Goal: Task Accomplishment & Management: Manage account settings

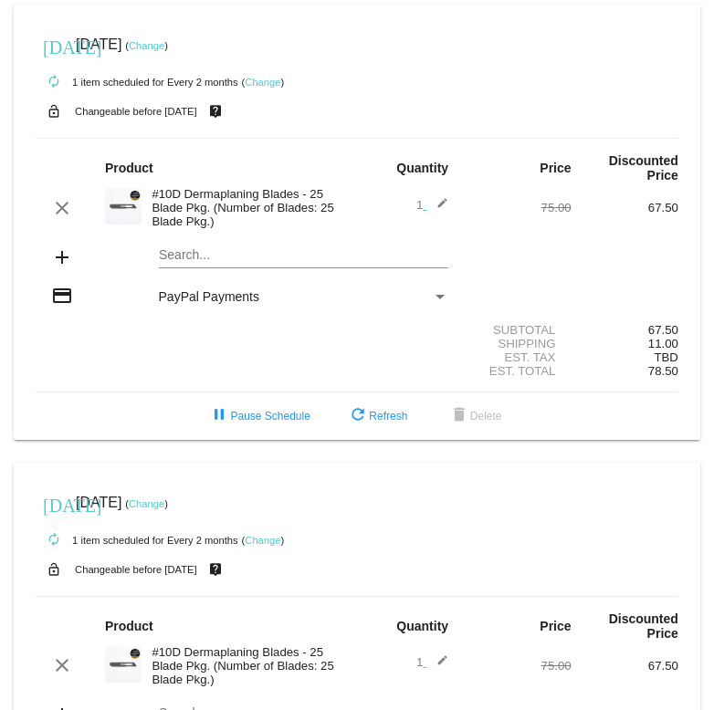
click at [164, 40] on link "Change" at bounding box center [147, 45] width 36 height 11
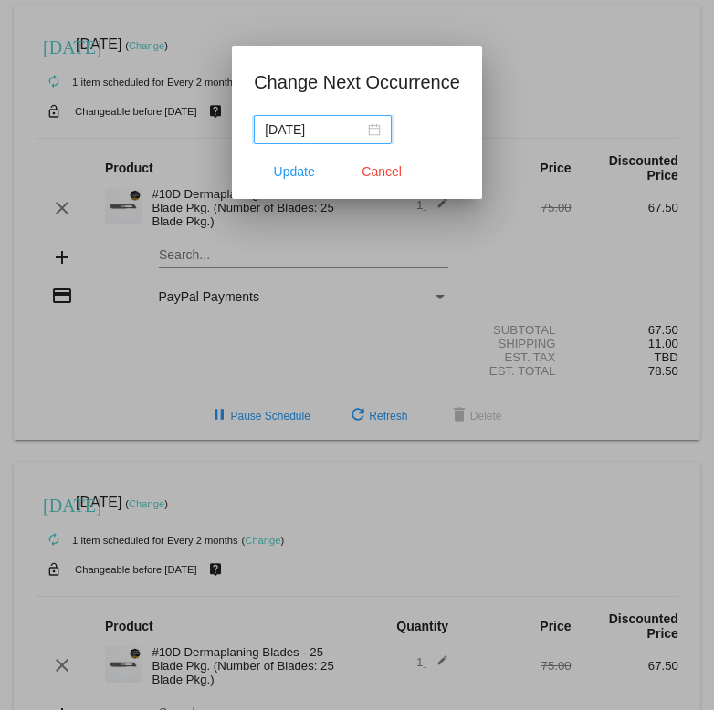
click at [381, 131] on div "2025-11-08" at bounding box center [323, 130] width 116 height 20
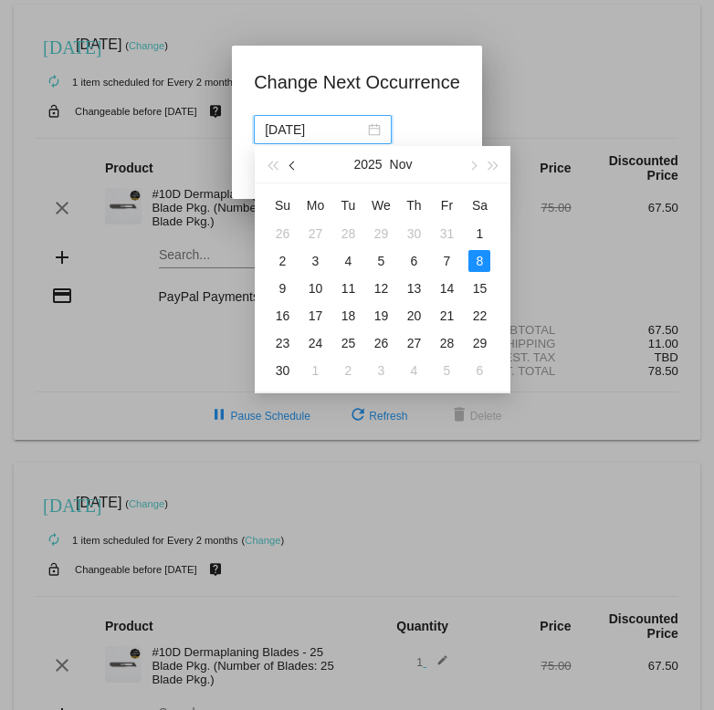
click at [291, 162] on span "button" at bounding box center [292, 165] width 9 height 9
click at [318, 291] on div "13" at bounding box center [315, 288] width 22 height 22
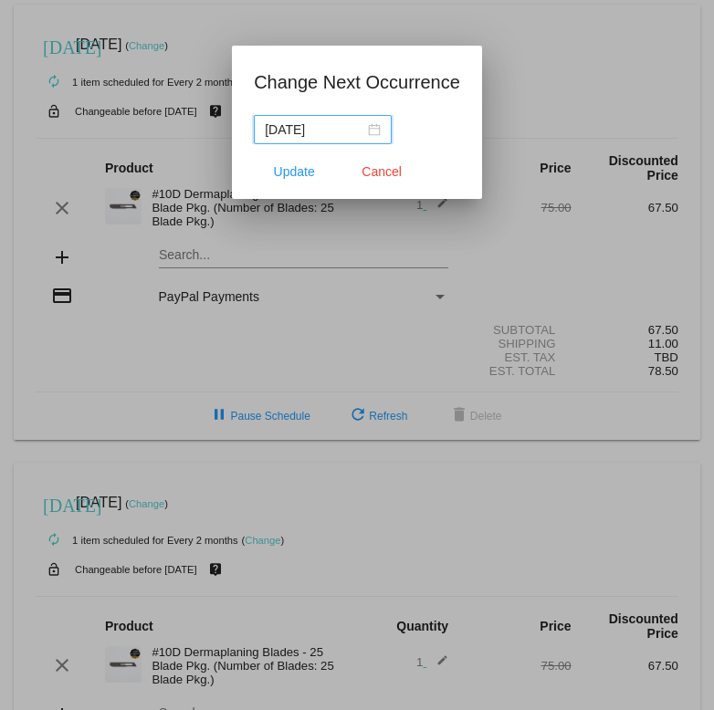
click at [381, 131] on div "2025-10-13" at bounding box center [323, 130] width 116 height 20
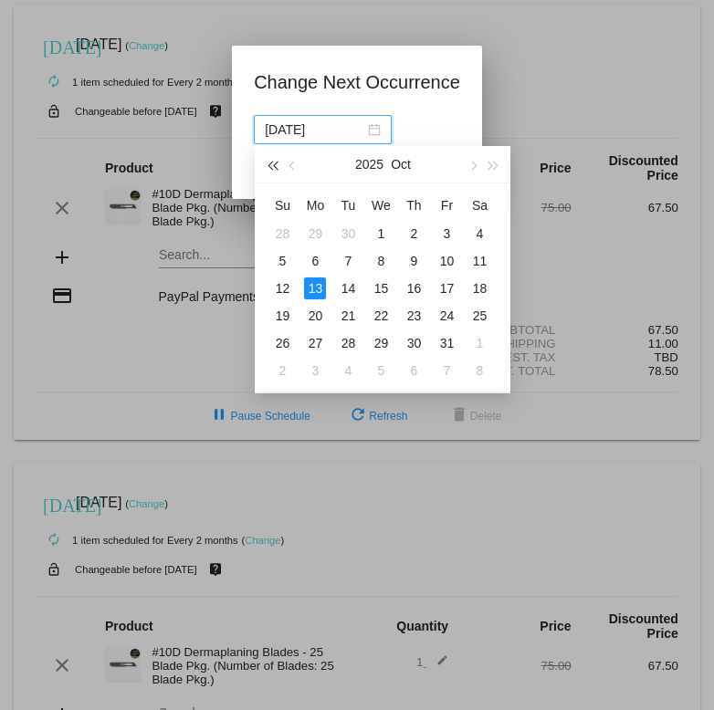
click at [273, 169] on button "button" at bounding box center [272, 164] width 20 height 37
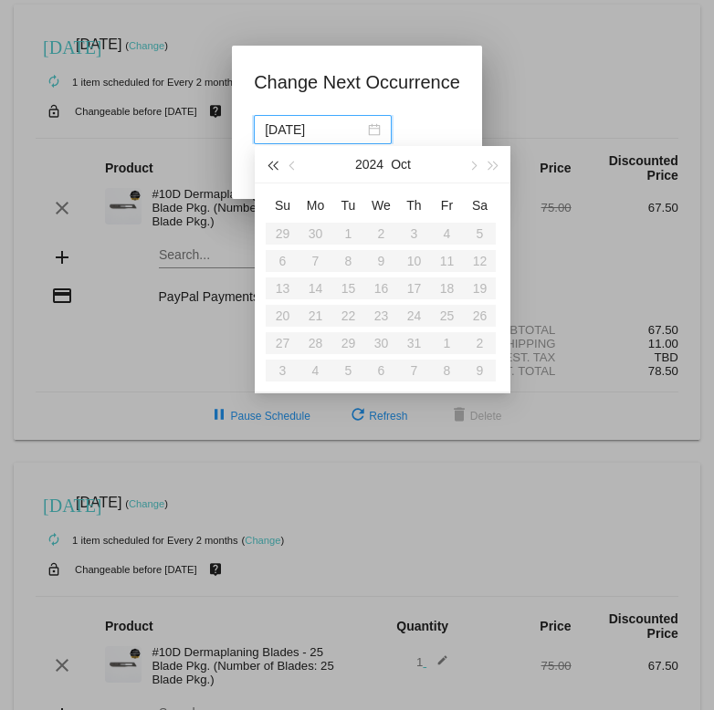
click at [273, 169] on button "button" at bounding box center [272, 164] width 20 height 37
click at [274, 162] on span "button" at bounding box center [272, 165] width 9 height 9
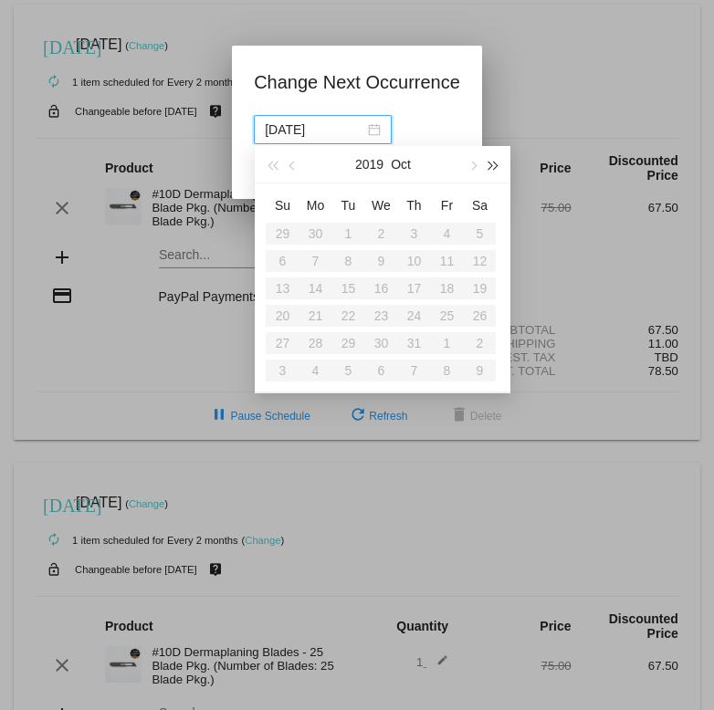
click at [488, 163] on span "button" at bounding box center [492, 165] width 9 height 9
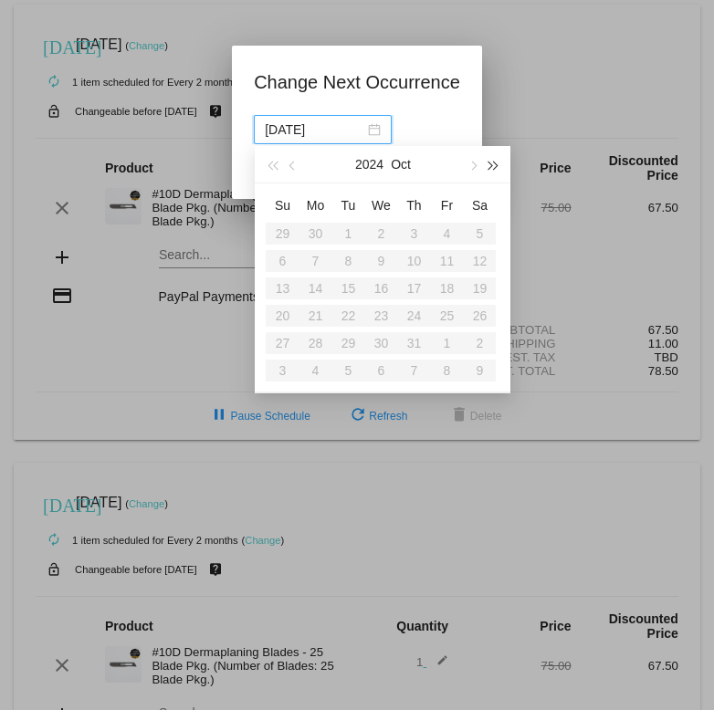
click at [488, 163] on span "button" at bounding box center [492, 165] width 9 height 9
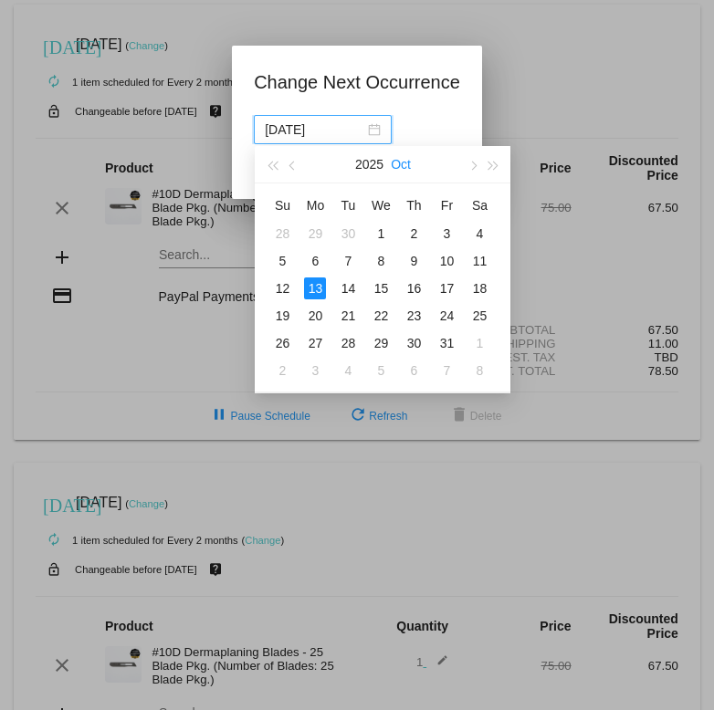
click at [400, 162] on button "Oct" at bounding box center [401, 164] width 20 height 37
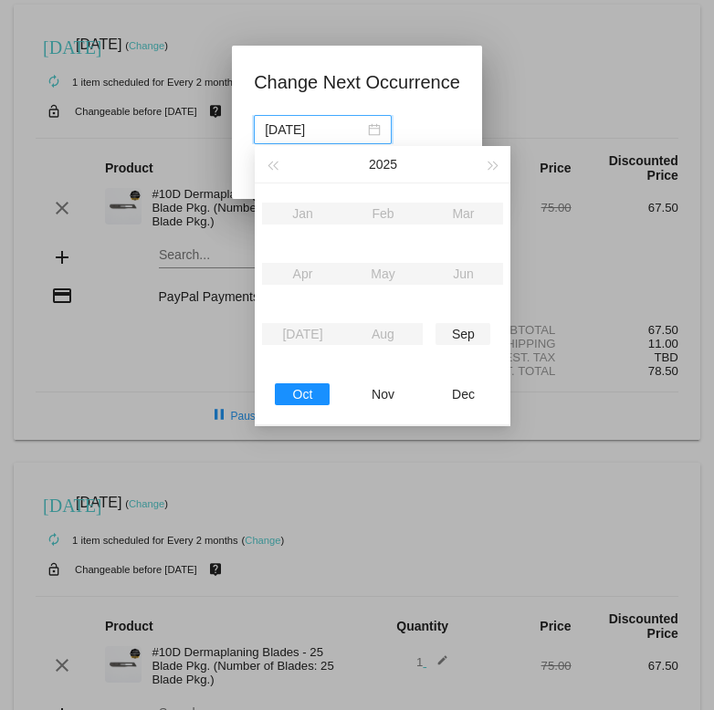
click at [465, 332] on div "Sep" at bounding box center [462, 334] width 55 height 22
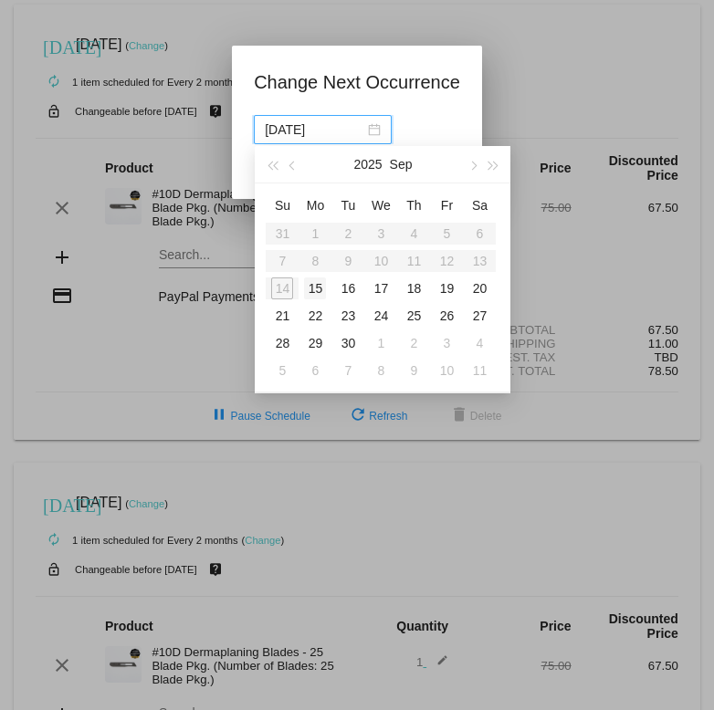
click at [318, 288] on div "15" at bounding box center [315, 288] width 22 height 22
type input "2025-09-15"
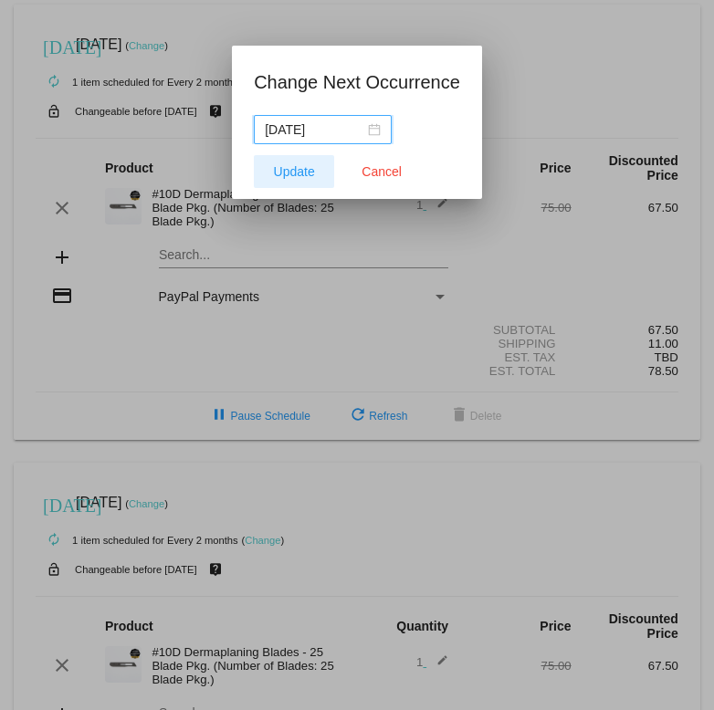
click at [297, 172] on span "Update" at bounding box center [294, 171] width 41 height 15
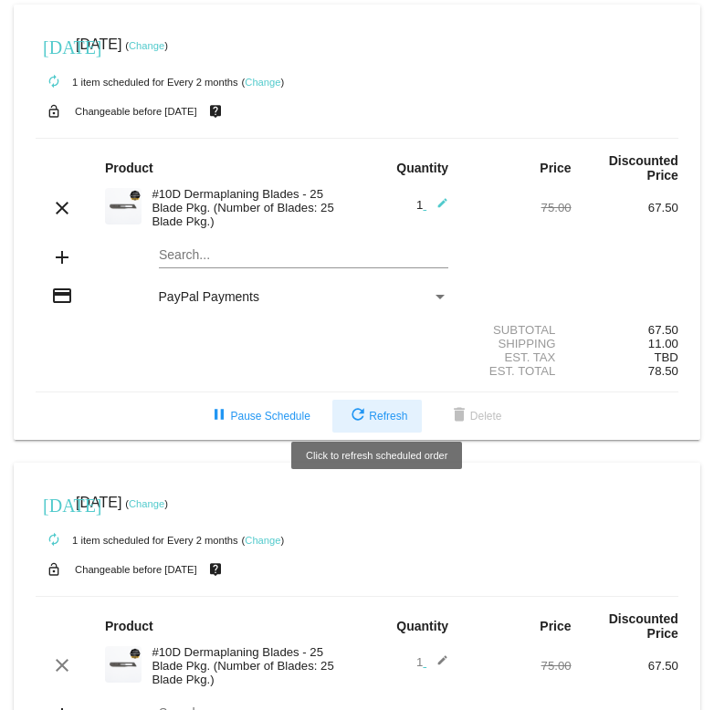
click at [374, 400] on button "refresh Refresh" at bounding box center [376, 416] width 89 height 33
